Goal: Task Accomplishment & Management: Complete application form

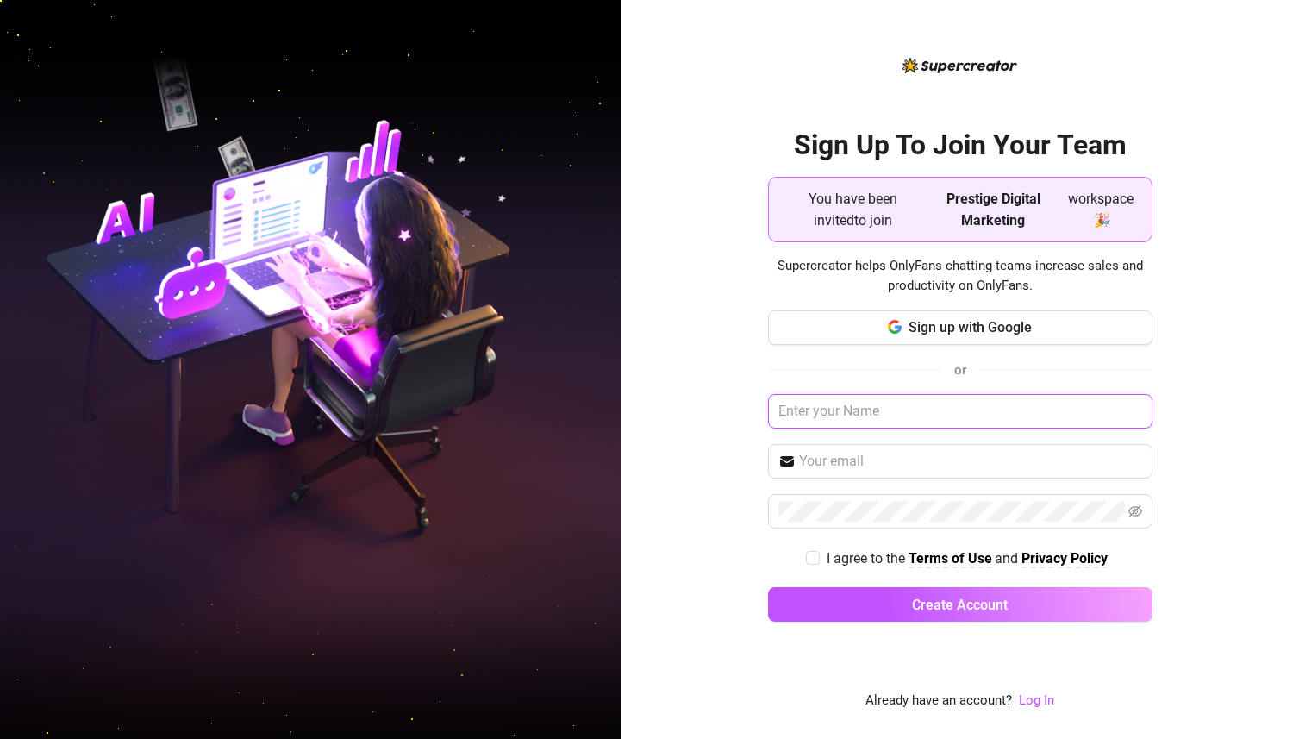
click at [829, 416] on input "text" at bounding box center [960, 411] width 385 height 34
type input "[PERSON_NAME]"
click at [816, 473] on span at bounding box center [960, 461] width 385 height 34
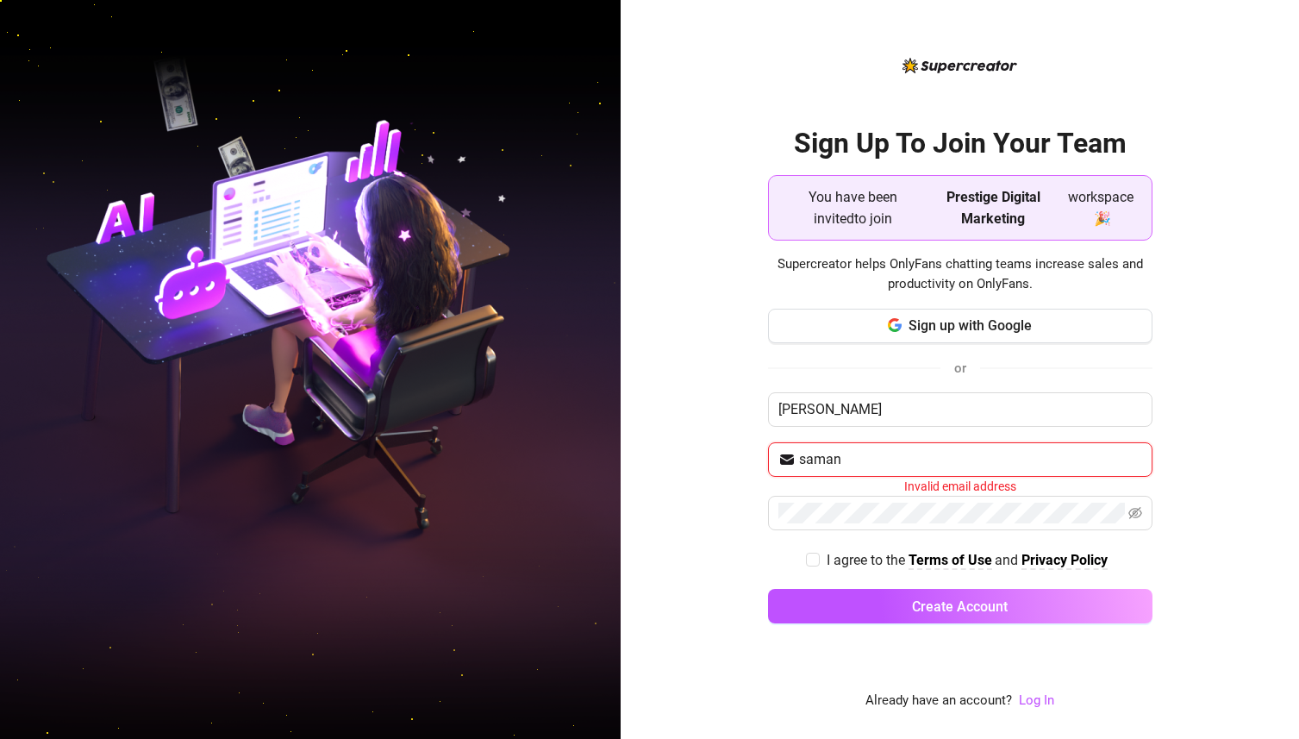
type input "[EMAIL_ADDRESS][DOMAIN_NAME]"
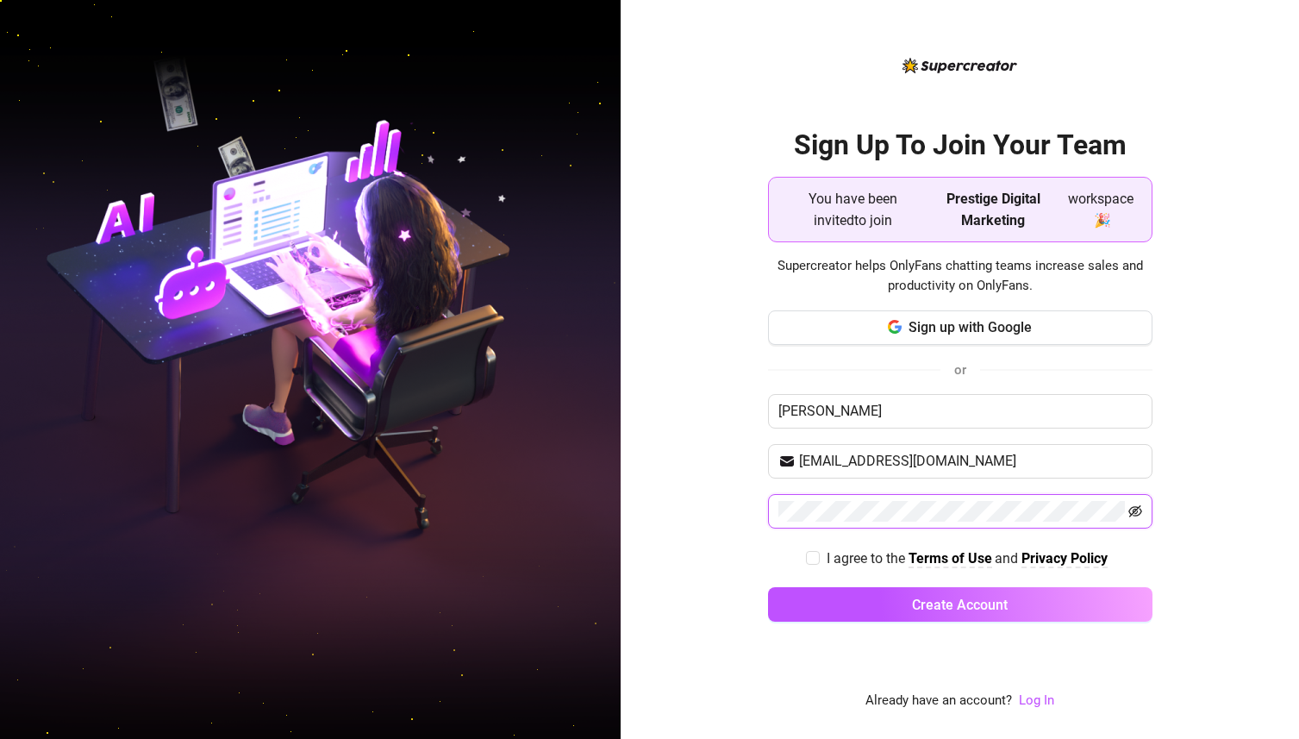
click at [1141, 514] on icon "eye-invisible" at bounding box center [1136, 511] width 14 height 14
click at [917, 552] on strong "Terms of Use" at bounding box center [951, 558] width 84 height 16
click at [811, 563] on input "I agree to the Terms of Use and Privacy Policy" at bounding box center [812, 557] width 12 height 12
checkbox input "true"
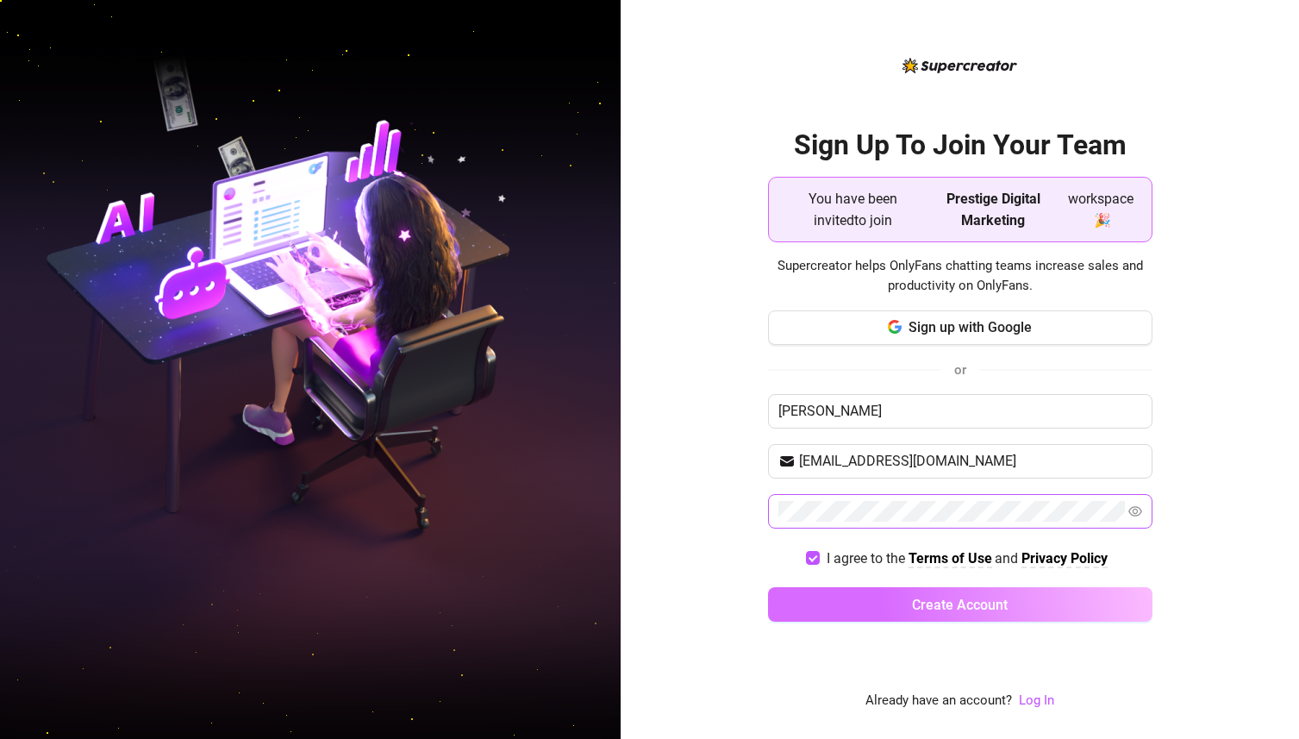
click at [811, 604] on button "Create Account" at bounding box center [960, 604] width 385 height 34
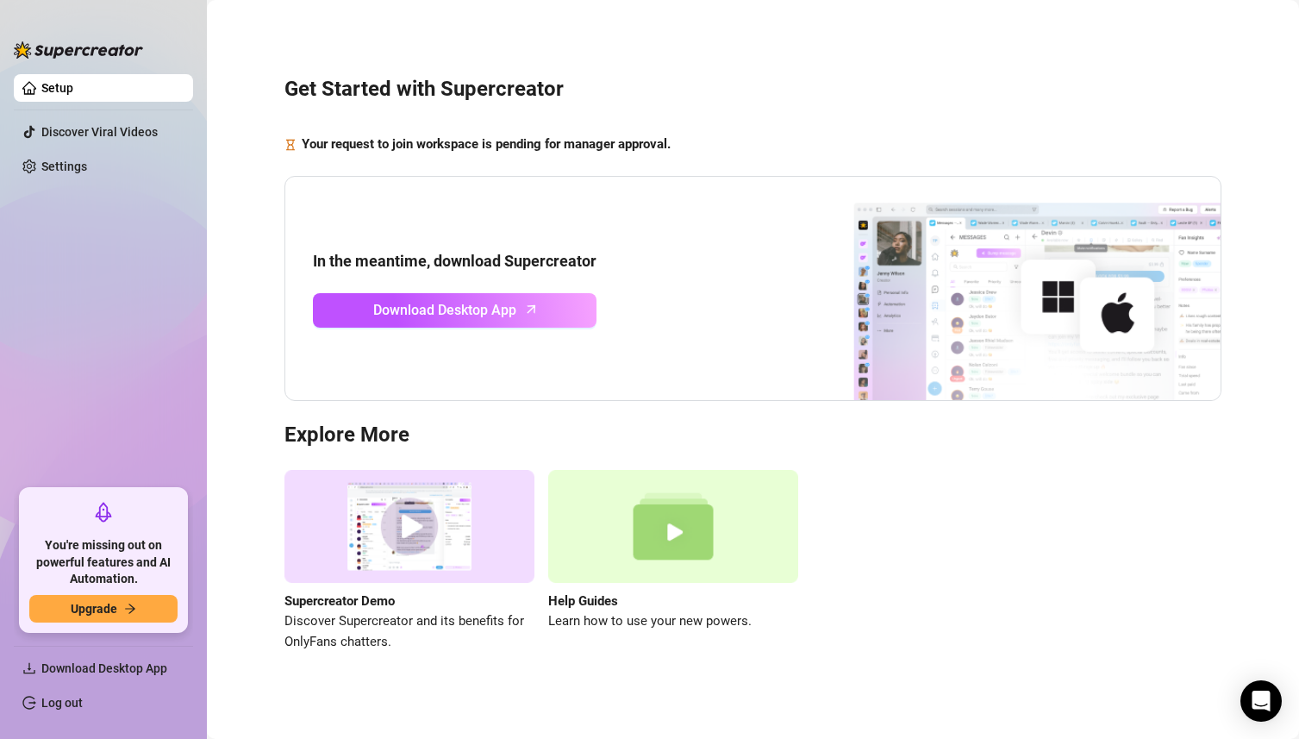
scroll to position [8, 0]
